Goal: Transaction & Acquisition: Book appointment/travel/reservation

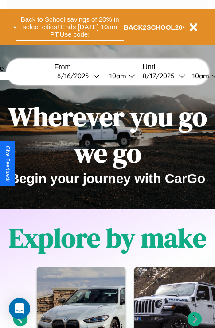
click at [69, 27] on button "Back to School savings of 20% in select cities! Ends [DATE] 10am PT. Use code:" at bounding box center [69, 26] width 107 height 27
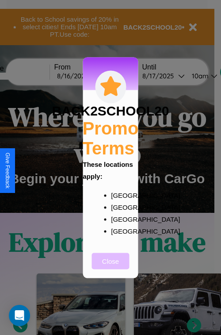
click at [111, 267] on button "Close" at bounding box center [111, 261] width 38 height 16
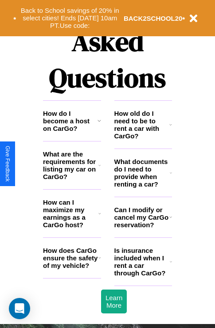
scroll to position [1072, 0]
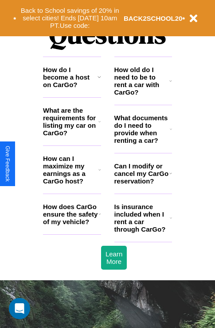
click at [72, 226] on h3 "How does CarGo ensure the safety of my vehicle?" at bounding box center [70, 214] width 55 height 23
click at [99, 218] on icon at bounding box center [99, 214] width 3 height 7
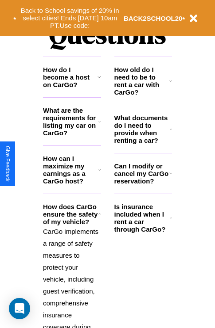
click at [142, 143] on h3 "What documents do I need to provide when renting a car?" at bounding box center [142, 129] width 56 height 30
click at [72, 271] on p "CarGo implements a range of safety measures to protect your vehicle, including …" at bounding box center [72, 333] width 58 height 215
click at [142, 232] on h3 "Is insurance included when I rent a car through CarGo?" at bounding box center [141, 218] width 55 height 30
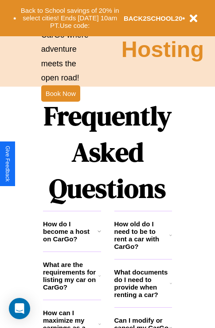
scroll to position [861, 0]
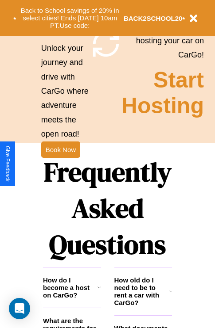
click at [60, 164] on h1 "Frequently Asked Questions" at bounding box center [107, 209] width 129 height 118
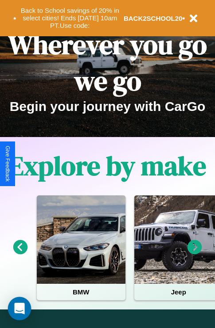
scroll to position [440, 0]
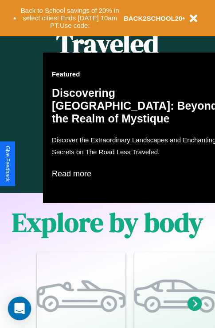
type input "********"
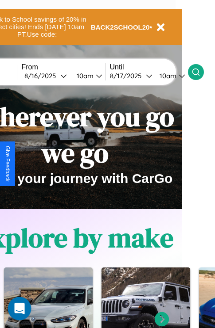
scroll to position [440, 8]
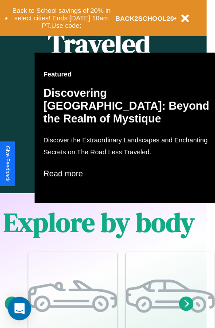
click at [12, 318] on div "Open Intercom Messenger" at bounding box center [19, 308] width 23 height 23
